Goal: Information Seeking & Learning: Learn about a topic

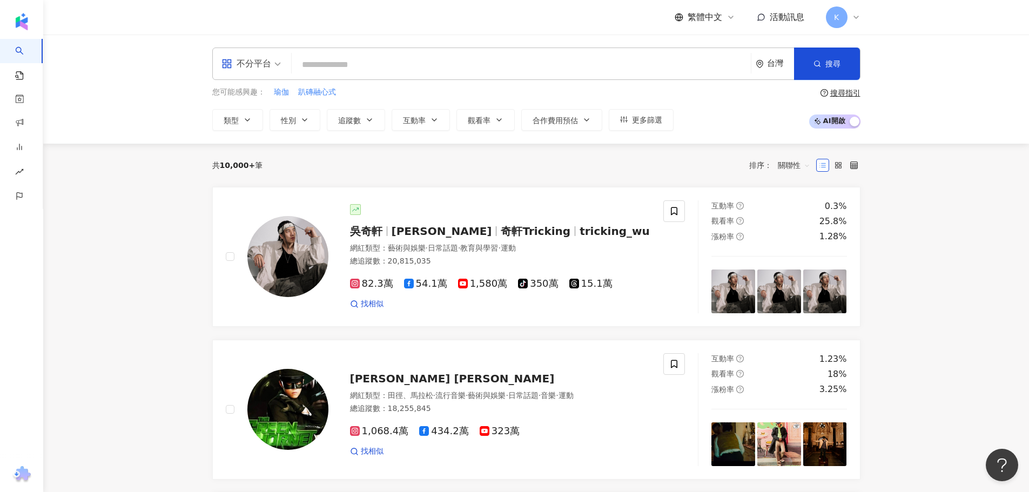
click at [448, 69] on input "search" at bounding box center [521, 65] width 451 height 21
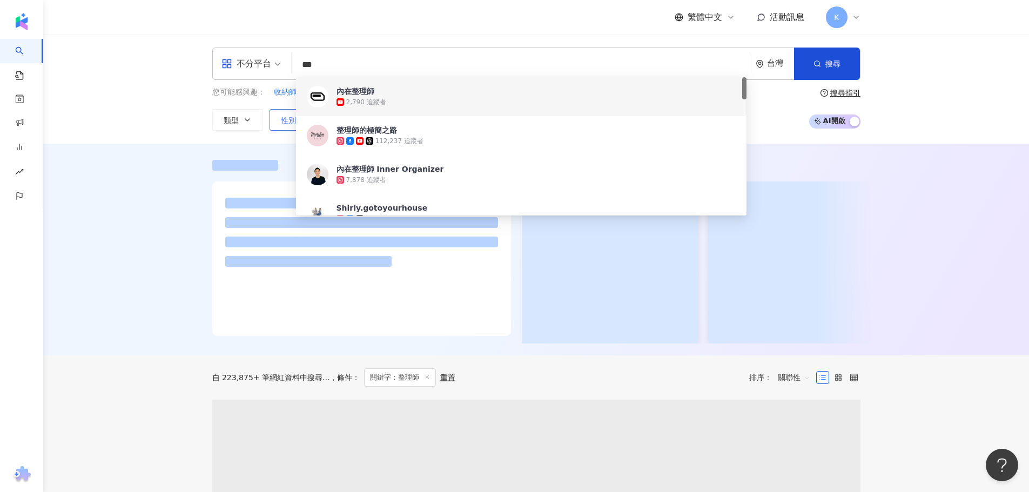
type input "***"
click at [283, 125] on button "性別" at bounding box center [295, 120] width 51 height 22
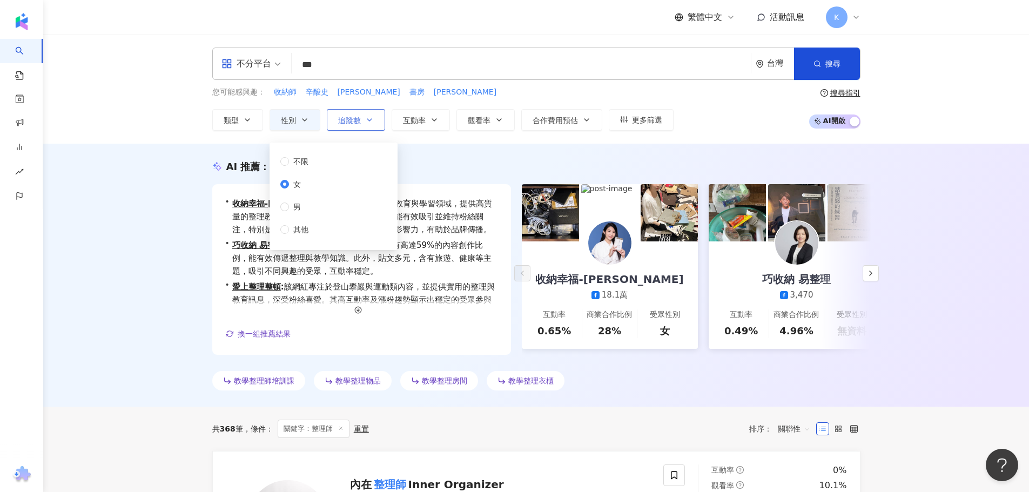
click at [354, 117] on span "追蹤數" at bounding box center [349, 120] width 23 height 9
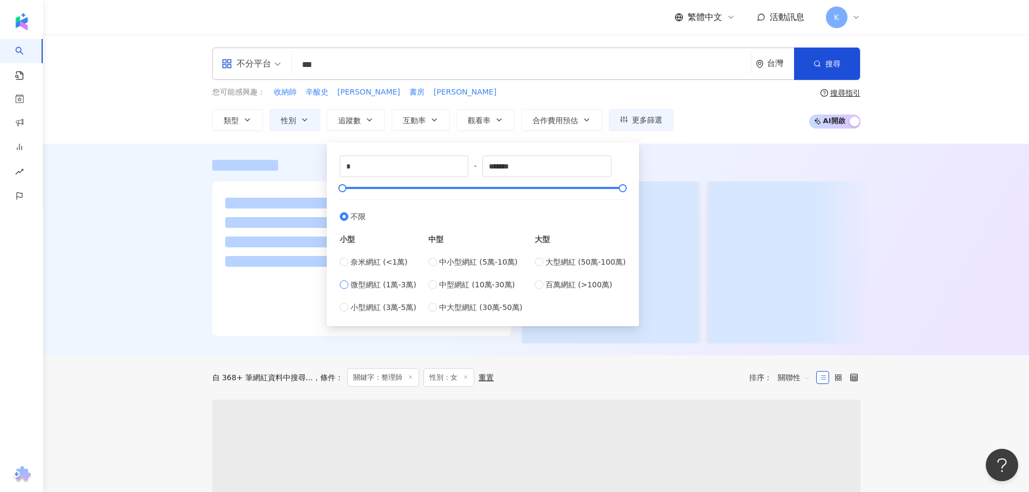
click at [358, 289] on span "微型網紅 (1萬-3萬)" at bounding box center [384, 285] width 66 height 12
type input "*****"
click at [421, 116] on span "互動率" at bounding box center [414, 120] width 23 height 9
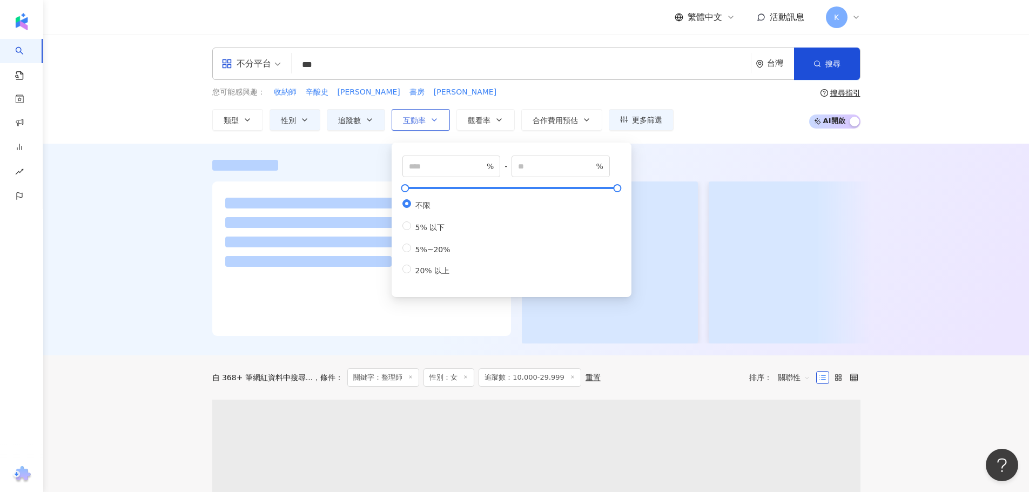
click at [421, 116] on span "互動率" at bounding box center [414, 120] width 23 height 9
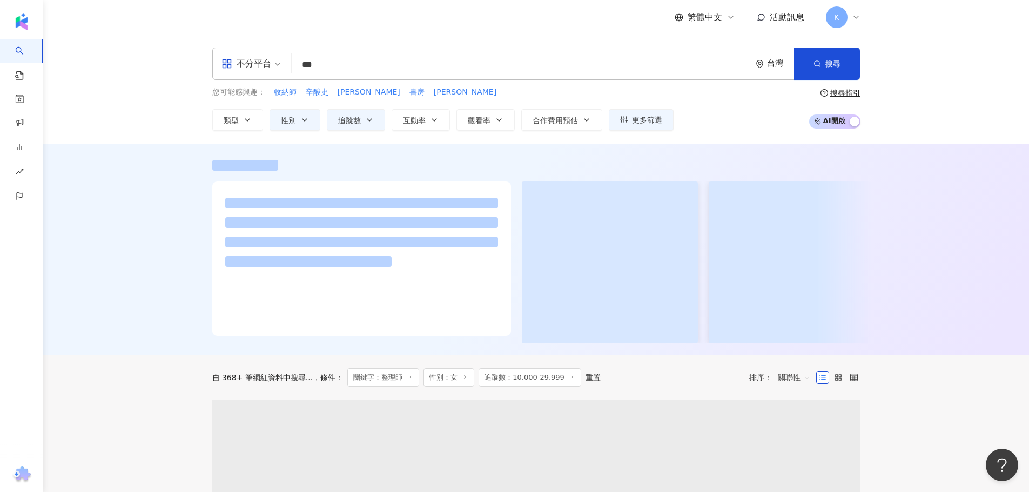
click at [836, 71] on button "搜尋" at bounding box center [827, 64] width 66 height 32
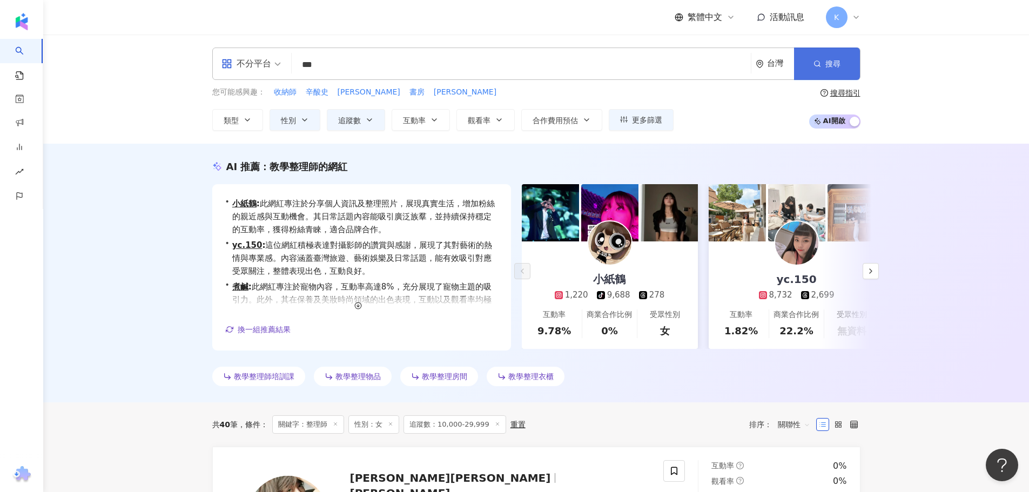
click at [841, 65] on button "搜尋" at bounding box center [827, 64] width 66 height 32
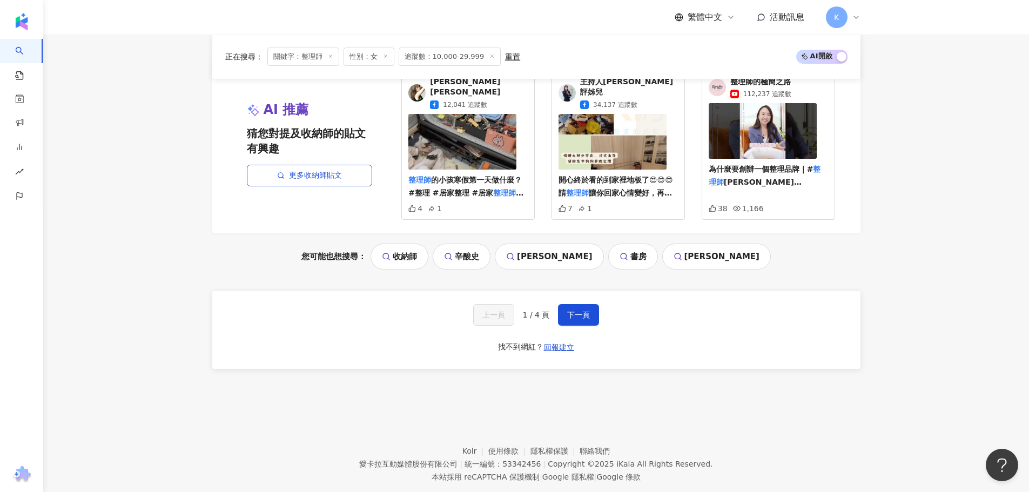
scroll to position [2281, 0]
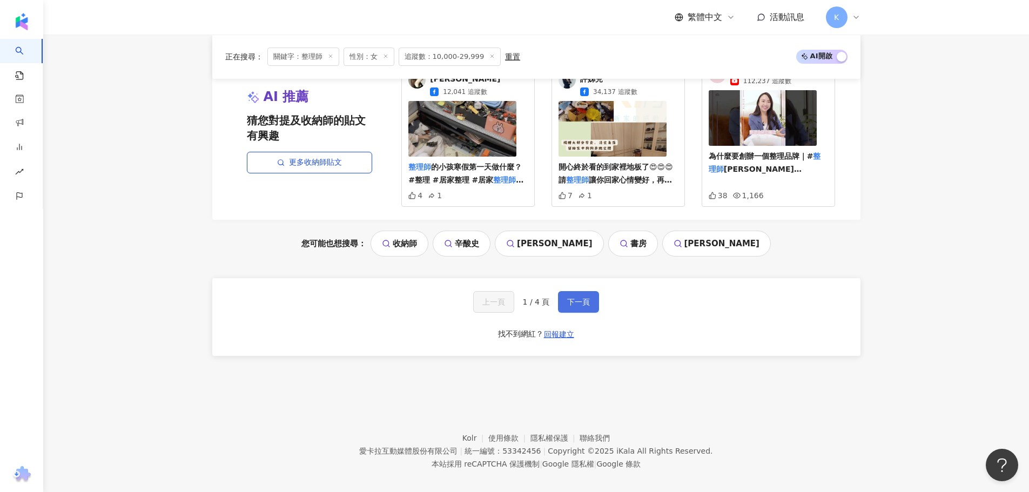
click at [587, 298] on span "下一頁" at bounding box center [578, 302] width 23 height 9
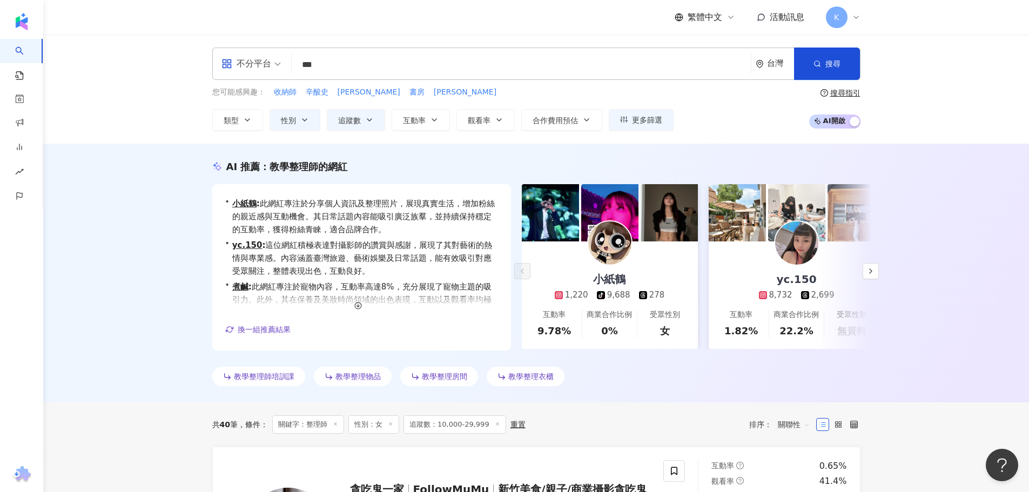
scroll to position [270, 0]
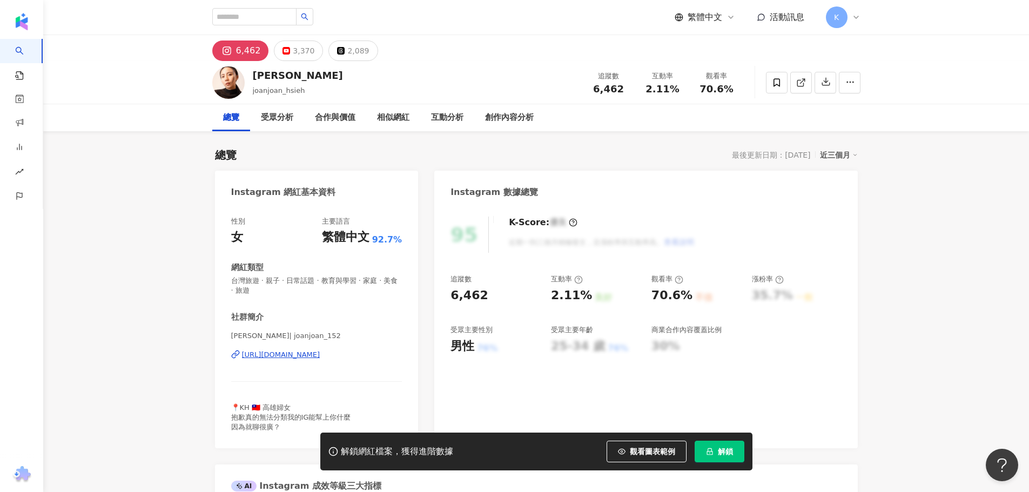
click at [339, 349] on div "[PERSON_NAME]| joanjoan_152 [URL][DOMAIN_NAME]" at bounding box center [316, 362] width 171 height 63
click at [320, 357] on div "[URL][DOMAIN_NAME]" at bounding box center [281, 355] width 78 height 10
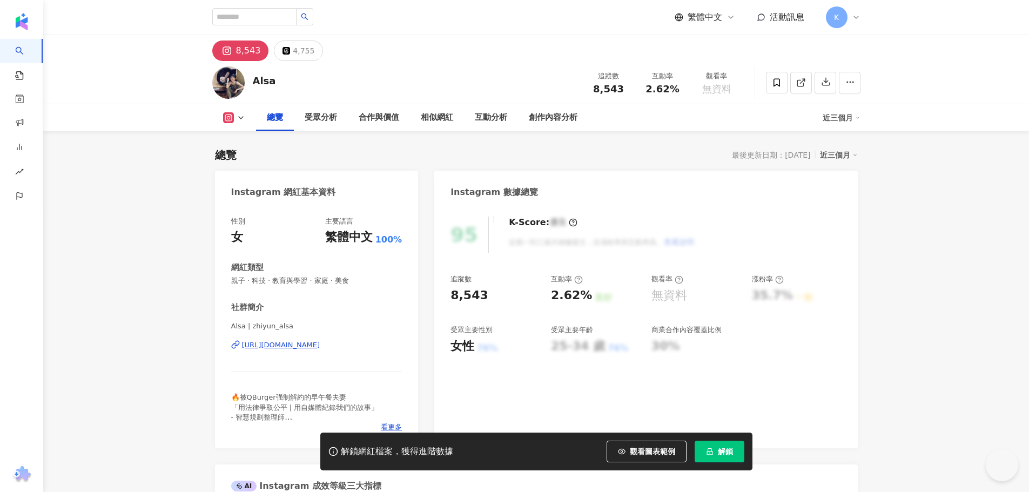
click at [320, 348] on div "https://www.instagram.com/zhiyun_alsa/" at bounding box center [281, 345] width 78 height 10
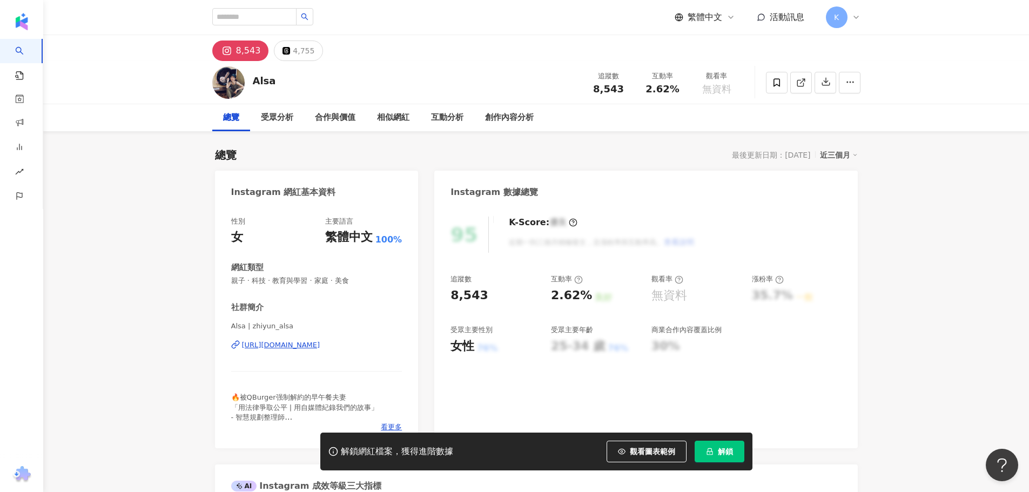
click at [320, 343] on div "https://www.instagram.com/zhiyun_alsa/" at bounding box center [281, 345] width 78 height 10
